Goal: Transaction & Acquisition: Purchase product/service

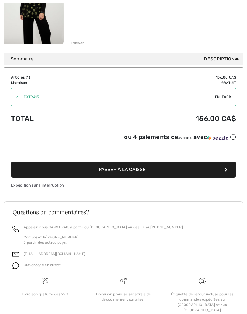
scroll to position [133, 0]
click at [149, 173] on button "Passer à la caisse" at bounding box center [123, 170] width 225 height 16
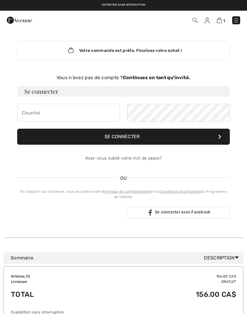
click at [170, 78] on strong "Continuez en tant qu'invité." at bounding box center [157, 78] width 68 height 6
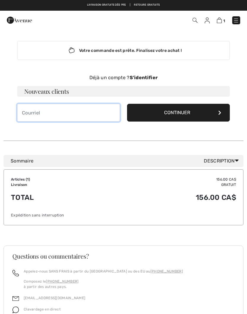
click at [87, 105] on input "email" at bounding box center [68, 113] width 103 height 18
click at [24, 114] on input "johudon24@ hotmail.com" at bounding box center [68, 113] width 103 height 18
click at [31, 114] on input "johudon24@ hotmail.com" at bounding box center [68, 113] width 103 height 18
click at [89, 112] on input "jphudon@ hotmail.com" at bounding box center [68, 113] width 103 height 18
type input "jphudon24@hotmail.com"
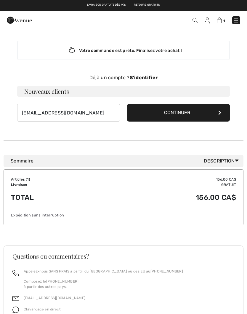
click at [199, 114] on button "Continuer" at bounding box center [178, 113] width 103 height 18
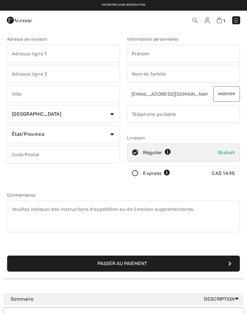
click at [79, 54] on input "text" at bounding box center [63, 54] width 113 height 18
type input "3871 chemin des erables"
click at [76, 96] on input "text" at bounding box center [63, 94] width 113 height 18
type input "Lac kenogamie"
click at [110, 116] on select "Pays Canada États-Unis Afghanistan Afrique du Sud Aland Albanie Algérie Allemag…" at bounding box center [63, 114] width 113 height 18
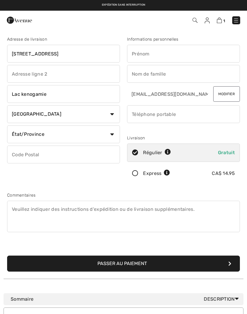
click at [114, 131] on select "État/Province Alberta Colombie-Britannique Ile-du-Prince-Edward Manitoba Nouvea…" at bounding box center [63, 134] width 113 height 18
select select "QC"
click at [75, 157] on input "text" at bounding box center [63, 155] width 113 height 18
type input "G7X7V6"
click at [203, 57] on input "text" at bounding box center [183, 54] width 113 height 18
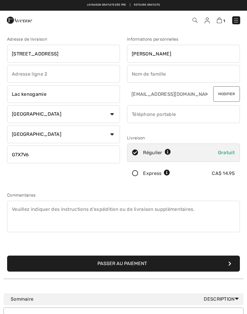
type input "Josee"
click at [187, 77] on input "text" at bounding box center [183, 74] width 113 height 18
type input "Martin"
click at [186, 117] on input "phone" at bounding box center [183, 114] width 113 height 18
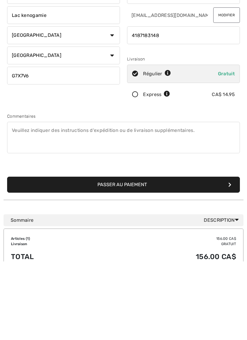
type input "4187183148"
click at [204, 256] on button "Passer au paiement" at bounding box center [123, 264] width 233 height 16
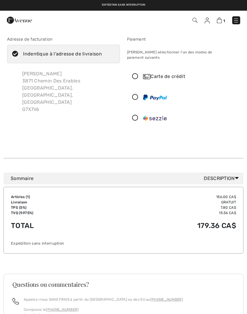
click at [169, 75] on div "Carte de crédit" at bounding box center [184, 77] width 112 height 18
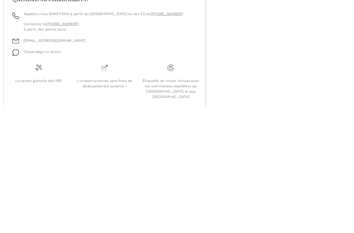
scroll to position [127, 0]
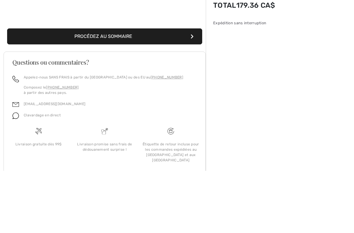
click at [136, 91] on button "Procédez au sommaire" at bounding box center [104, 99] width 195 height 16
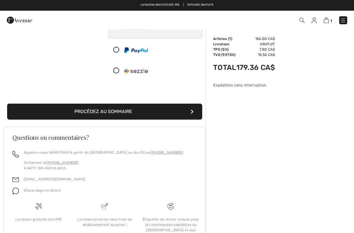
scroll to position [101, 0]
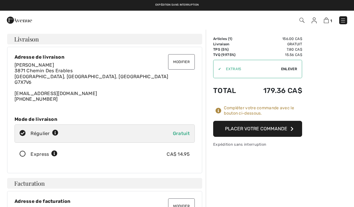
click at [274, 130] on button "Placer votre commande" at bounding box center [257, 129] width 89 height 16
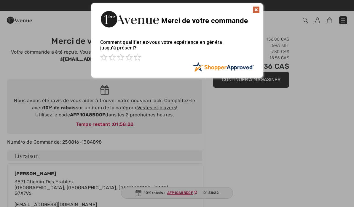
click at [260, 10] on img at bounding box center [256, 9] width 7 height 7
